Goal: Task Accomplishment & Management: Manage account settings

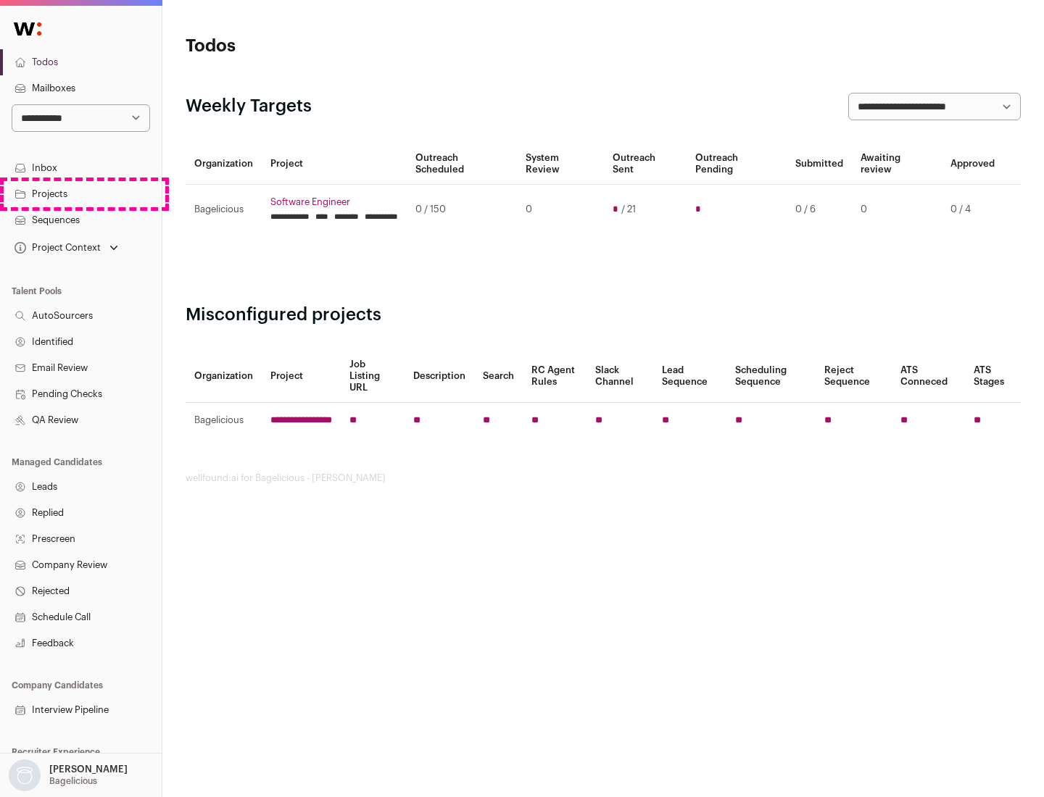
click at [80, 194] on link "Projects" at bounding box center [81, 194] width 162 height 26
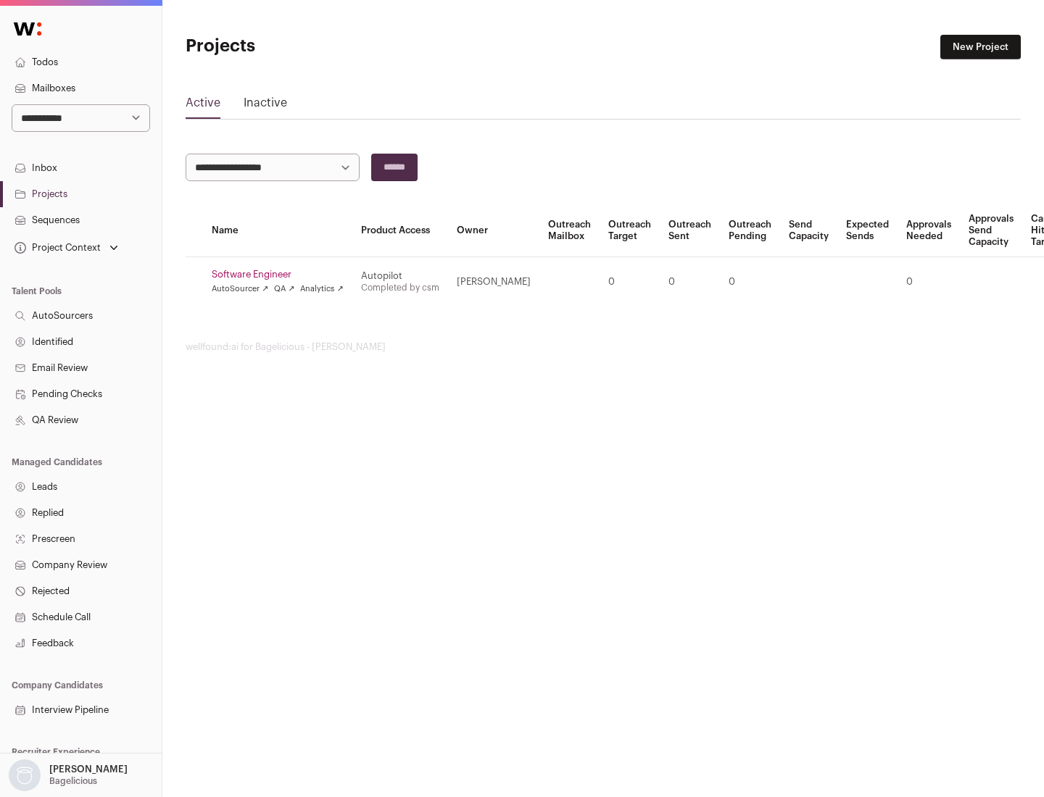
click at [282, 275] on link "Software Engineer" at bounding box center [278, 275] width 132 height 12
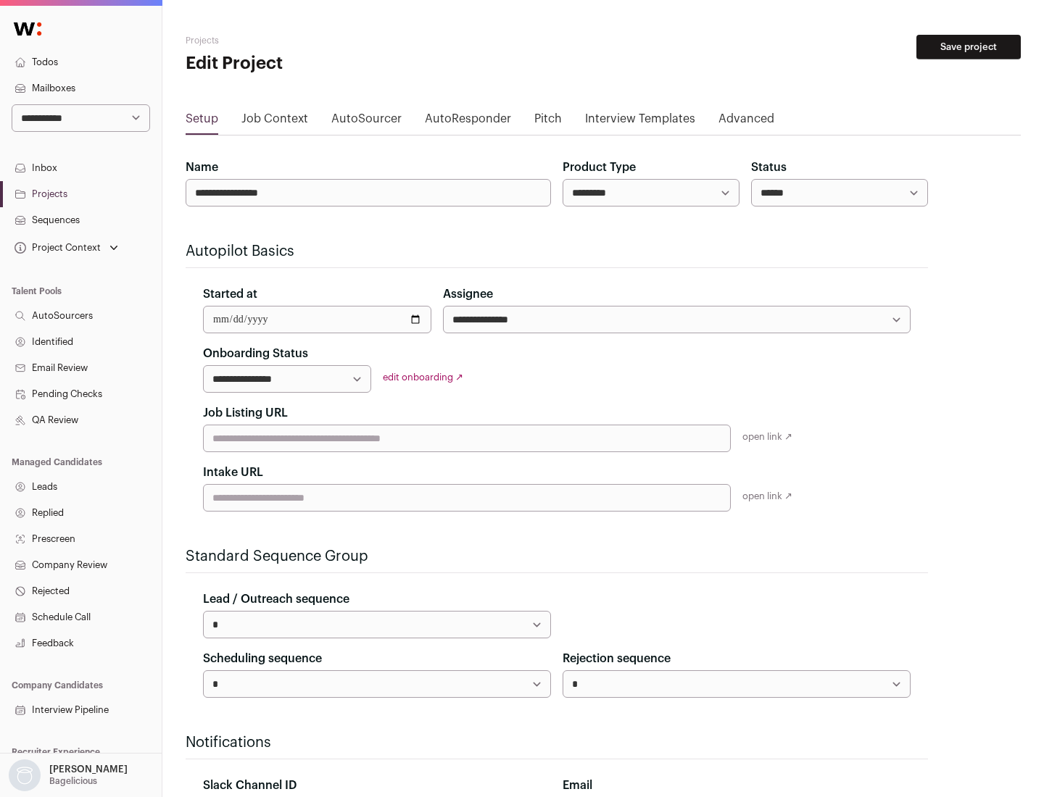
click at [968, 47] on button "Save project" at bounding box center [968, 47] width 104 height 25
